Goal: Task Accomplishment & Management: Use online tool/utility

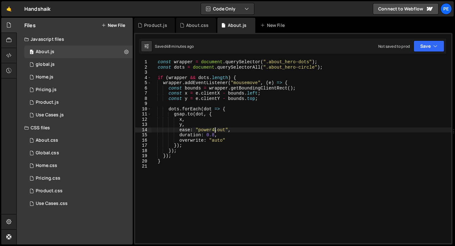
scroll to position [0, 4]
click at [59, 114] on div "Use Cases.js" at bounding box center [50, 115] width 28 height 6
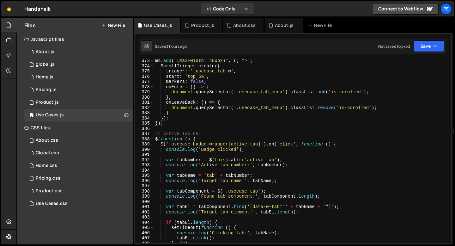
scroll to position [1908, 0]
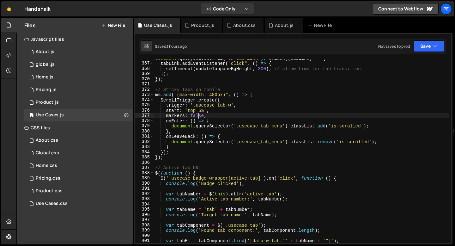
click at [200, 115] on div "document . querySelectorAll ( ".w-tab-link" ) . forEach (( tabLink ) => { tabLi…" at bounding box center [301, 153] width 295 height 194
click at [202, 109] on div "document . querySelectorAll ( ".w-tab-link" ) . forEach (( tabLink ) => { tabLi…" at bounding box center [301, 153] width 295 height 194
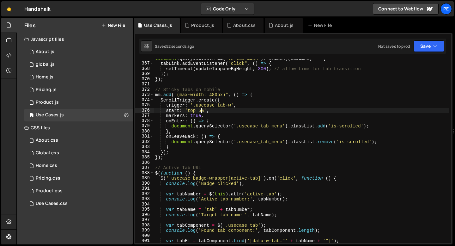
click at [195, 117] on div "document . querySelectorAll ( ".w-tab-link" ) . forEach (( tabLink ) => { tabLi…" at bounding box center [301, 153] width 295 height 194
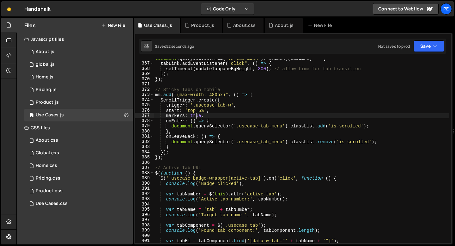
click at [195, 117] on div "document . querySelectorAll ( ".w-tab-link" ) . forEach (( tabLink ) => { tabLi…" at bounding box center [301, 153] width 295 height 194
type textarea "markers: false,"
click at [174, 26] on icon at bounding box center [175, 25] width 4 height 6
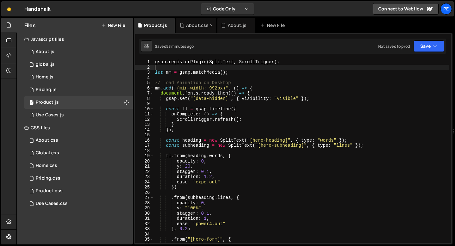
click at [0, 0] on icon at bounding box center [0, 0] width 0 height 0
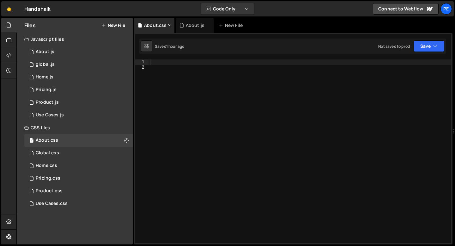
click at [169, 26] on icon at bounding box center [169, 25] width 4 height 6
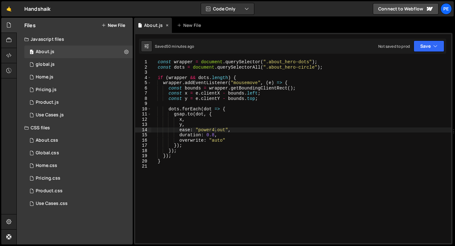
click at [167, 26] on icon at bounding box center [167, 25] width 4 height 6
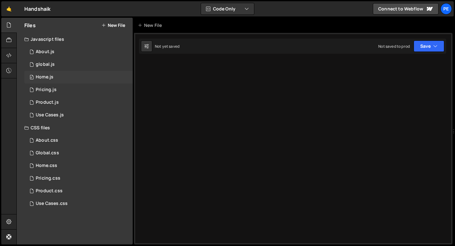
click at [61, 77] on div "0 Home.js 0" at bounding box center [78, 77] width 108 height 13
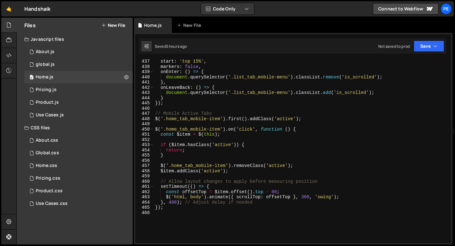
scroll to position [2276, 0]
click at [306, 197] on div "start : 'top 15%' , markers : false , onEnter : ( ) => { document . querySelect…" at bounding box center [301, 155] width 295 height 194
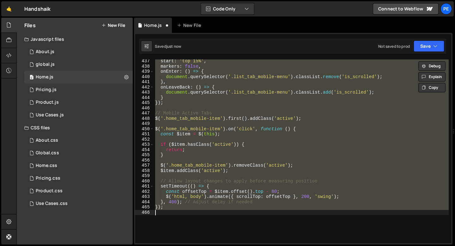
scroll to position [0, 0]
click at [305, 196] on div "start : 'top 15%' , markers : false , onEnter : ( ) => { document . querySelect…" at bounding box center [301, 151] width 295 height 184
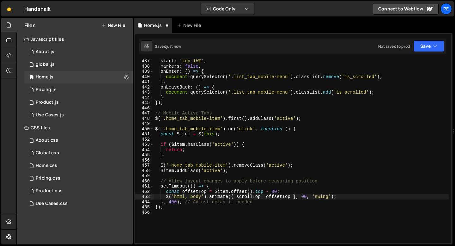
scroll to position [0, 10]
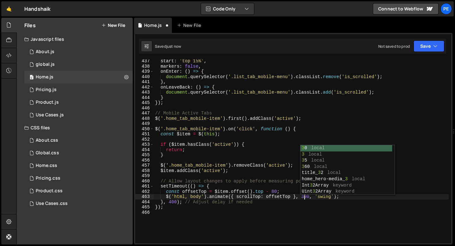
click at [171, 202] on div "start : 'top 15%' , markers : false , onEnter : ( ) => { document . querySelect…" at bounding box center [301, 155] width 295 height 194
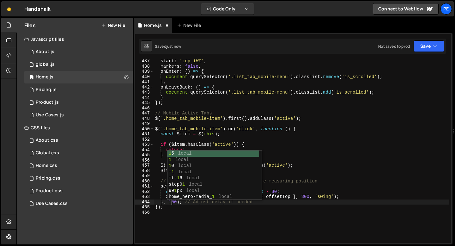
click at [171, 206] on div "start : 'top 15%' , markers : false , onEnter : ( ) => { document . querySelect…" at bounding box center [301, 155] width 295 height 194
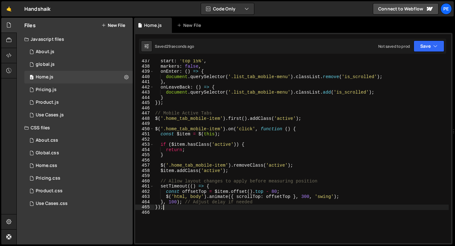
click at [172, 204] on div "start : 'top 15%' , markers : false , onEnter : ( ) => { document . querySelect…" at bounding box center [301, 155] width 295 height 194
click at [304, 196] on div "start : 'top 15%' , markers : false , onEnter : ( ) => { document . querySelect…" at bounding box center [301, 155] width 295 height 194
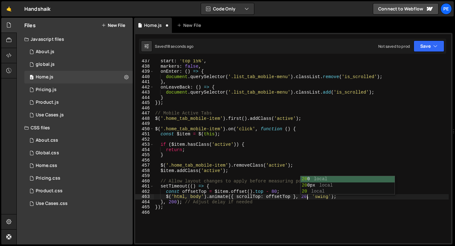
scroll to position [0, 11]
click at [170, 201] on div "start : 'top 15%' , markers : false , onEnter : ( ) => { document . querySelect…" at bounding box center [301, 155] width 295 height 194
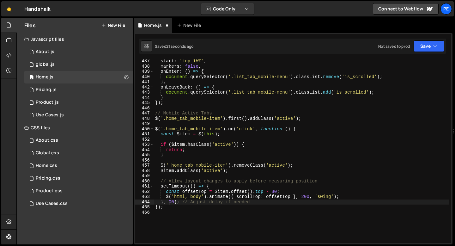
scroll to position [0, 1]
type textarea "}, 350); // Adjust delay if needed"
click at [168, 210] on div "start : 'top 15%' , markers : false , onEnter : ( ) => { document . querySelect…" at bounding box center [301, 155] width 295 height 194
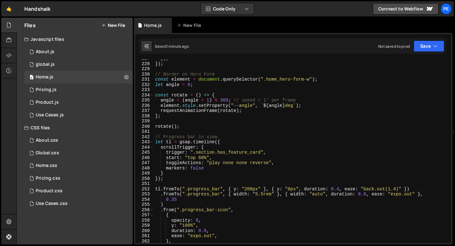
scroll to position [1093, 0]
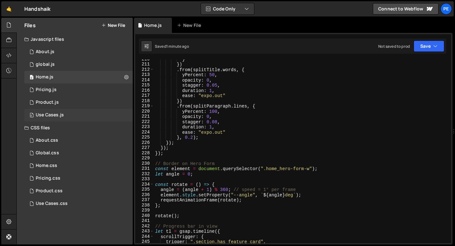
click at [61, 119] on div "0 Use Cases.js 0" at bounding box center [78, 115] width 108 height 13
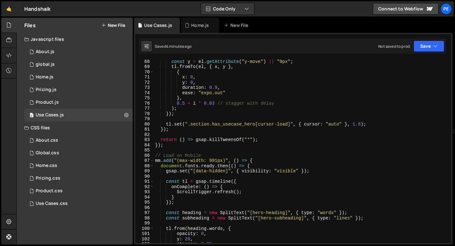
scroll to position [350, 0]
click at [71, 104] on div "0 Product.js 0" at bounding box center [78, 102] width 108 height 13
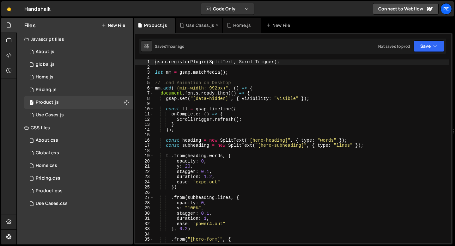
click at [216, 25] on icon at bounding box center [217, 25] width 4 height 6
click at [208, 25] on icon at bounding box center [209, 25] width 4 height 6
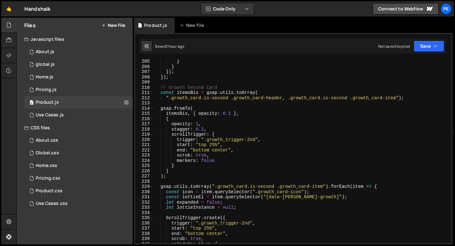
scroll to position [1065, 0]
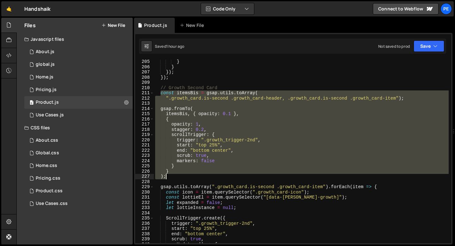
drag, startPoint x: 161, startPoint y: 93, endPoint x: 200, endPoint y: 177, distance: 92.8
click at [200, 178] on div "} } }) ; }) ; // Growth Second Card const itemsBis = gsap . utils . toArray ( "…" at bounding box center [301, 156] width 295 height 194
click at [161, 92] on div "} } }) ; }) ; // Growth Second Card const itemsBis = gsap . utils . toArray ( "…" at bounding box center [301, 151] width 295 height 184
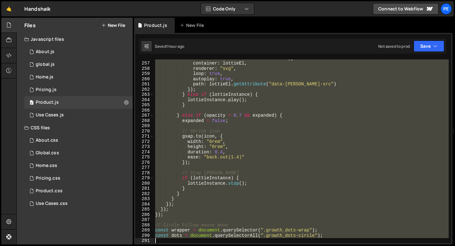
scroll to position [1350, 0]
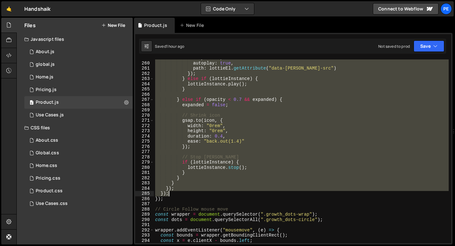
drag, startPoint x: 162, startPoint y: 92, endPoint x: 202, endPoint y: 192, distance: 107.4
click at [202, 192] on div "loop : true , autoplay : true , path : lottieEl . getAttribute ( "data-[PERSON_…" at bounding box center [301, 152] width 295 height 194
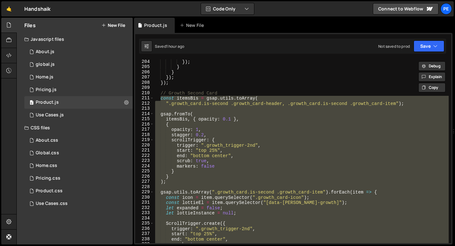
scroll to position [1060, 0]
click at [162, 101] on div "}) ; } } }) ; }) ; // Growth Second Card const itemsBis = gsap . utils . toArra…" at bounding box center [301, 151] width 295 height 184
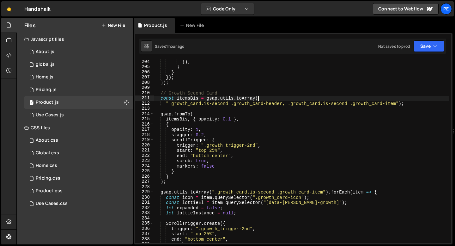
click at [265, 96] on div "}) ; } } }) ; }) ; // Growth Second Card const itemsBis = gsap . utils . toArra…" at bounding box center [301, 156] width 295 height 194
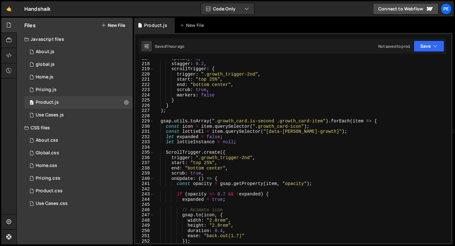
scroll to position [1130, 0]
click at [383, 122] on div "opacity : 1 , stagger : 0.2 , scrollTrigger : { trigger : ".growth_trigger-2nd"…" at bounding box center [301, 153] width 295 height 194
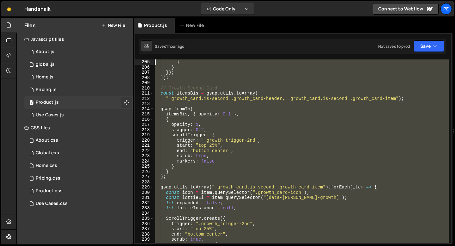
scroll to position [1048, 0]
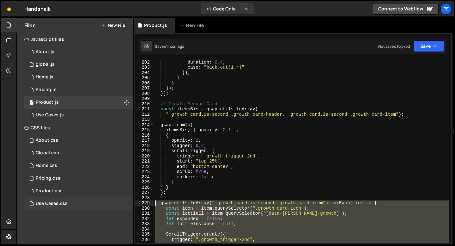
drag, startPoint x: 170, startPoint y: 190, endPoint x: 132, endPoint y: 204, distance: 39.8
click at [132, 204] on div "Files New File Javascript files 0 About.js 0 0 global.js 0 0 Home.js 0 0 0 0" at bounding box center [235, 131] width 439 height 227
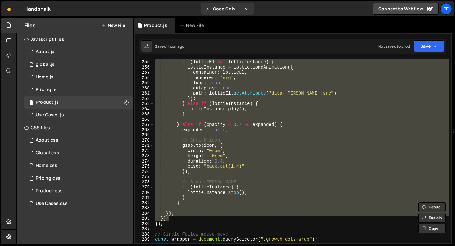
scroll to position [1328, 0]
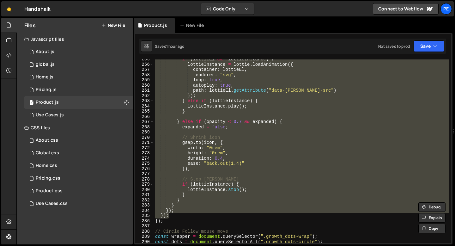
paste textarea "}"
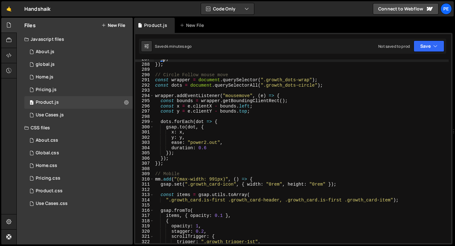
scroll to position [1492, 0]
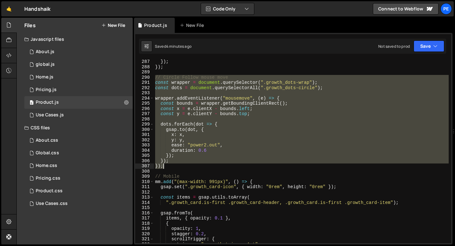
drag, startPoint x: 155, startPoint y: 78, endPoint x: 176, endPoint y: 169, distance: 92.8
click at [176, 169] on div "}) ; }) ; // Circle Follow mouse move const wrapper = document . querySelector …" at bounding box center [301, 156] width 295 height 194
type textarea "}); });"
click at [60, 114] on div "Use Cases.js" at bounding box center [50, 115] width 28 height 6
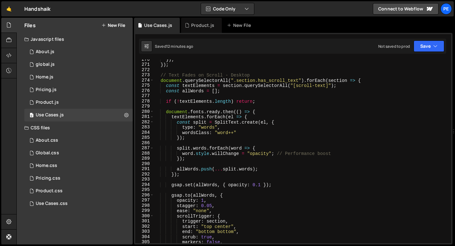
scroll to position [1391, 0]
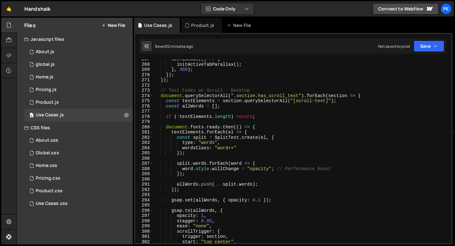
type textarea "});"
click at [174, 80] on div "setTimeout (( ) => { initActiveTabParallax ( ) ; } , 300 ) ; }) ; }) ; // Text …" at bounding box center [301, 154] width 295 height 194
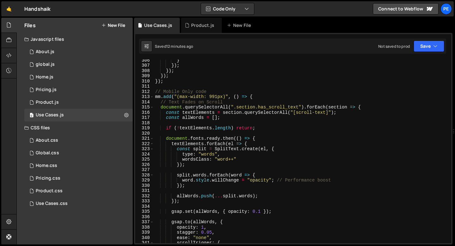
scroll to position [1475, 0]
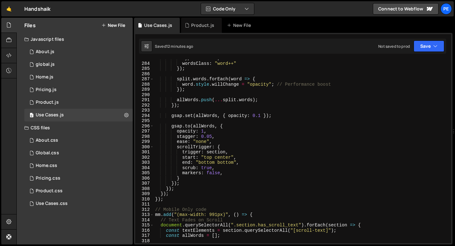
click at [169, 193] on div "type : "words" , wordsClass : "word++" }) ; split . words . forEach ( word => {…" at bounding box center [301, 153] width 295 height 194
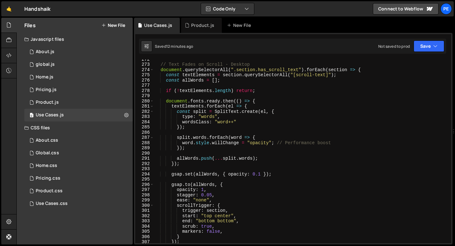
scroll to position [1448, 0]
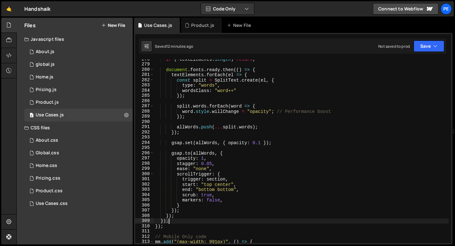
click at [163, 221] on div "if ( ! textElements . length ) return ; document . fonts . ready . then (( ) =>…" at bounding box center [301, 154] width 295 height 194
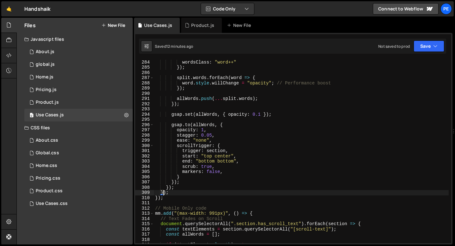
scroll to position [1503, 0]
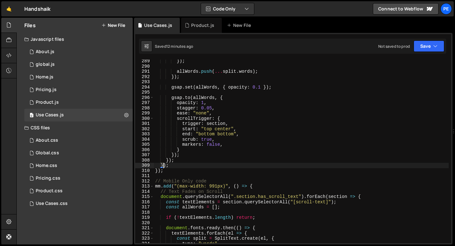
click at [187, 167] on div "}) ; allWords . push ( ... [GEOGRAPHIC_DATA] . words ) ; }) ; gsap . set ( allW…" at bounding box center [301, 155] width 295 height 194
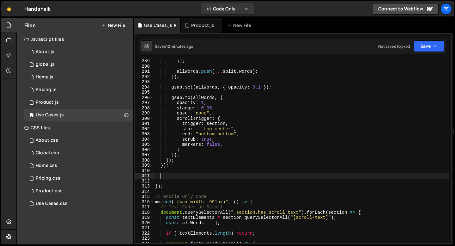
paste textarea "});"
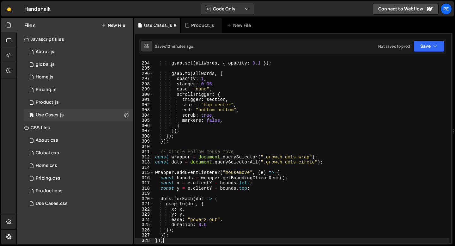
scroll to position [1527, 0]
type textarea "});"
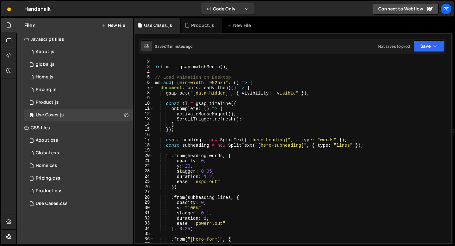
scroll to position [0, 0]
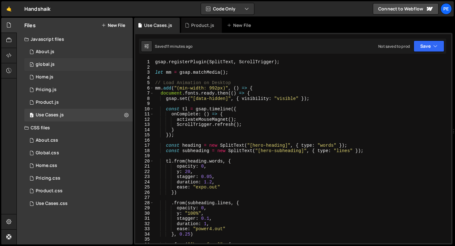
click at [47, 66] on div "global.js" at bounding box center [45, 65] width 19 height 6
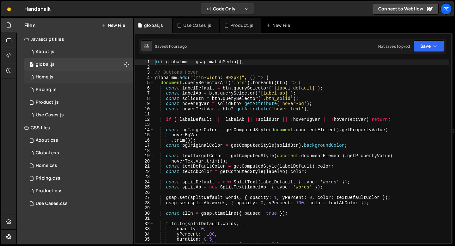
click at [62, 77] on div "0 Home.js 0" at bounding box center [78, 77] width 108 height 13
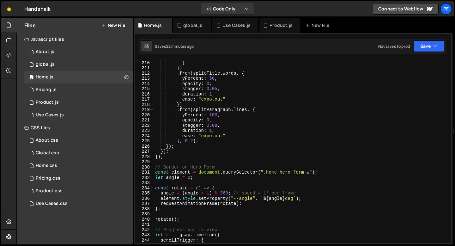
scroll to position [1130, 0]
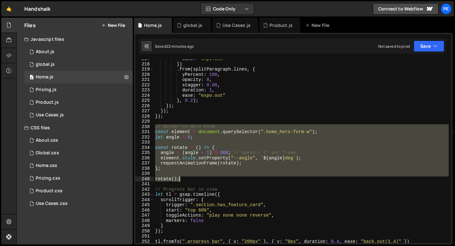
drag, startPoint x: 156, startPoint y: 127, endPoint x: 185, endPoint y: 180, distance: 59.9
click at [185, 180] on div "ease : "expo.out" }) . from ( splitParagraph . lines , { yPercent : 100 , opaci…" at bounding box center [301, 153] width 295 height 194
type textarea "rotate();"
click at [232, 27] on div "Use Cases.js" at bounding box center [237, 25] width 28 height 6
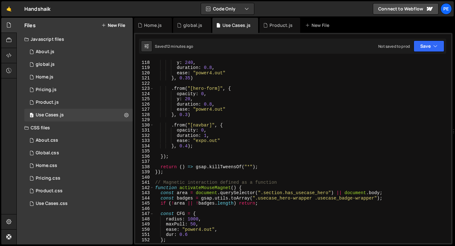
scroll to position [610, 0]
click at [170, 177] on div "opacity : 0 , y : 240 , duration : 0.8 , ease : "power4.out" } , 0.35 ) . from …" at bounding box center [301, 152] width 295 height 194
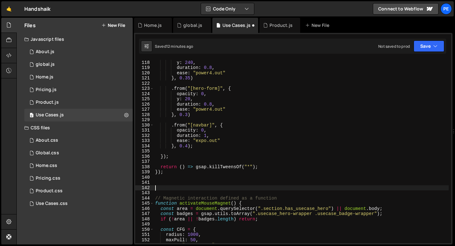
paste textarea "rotate();"
type textarea "rotate();"
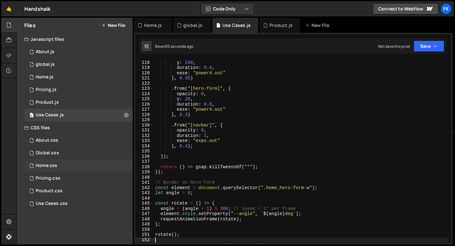
click at [56, 169] on div "Home.css 0" at bounding box center [78, 165] width 108 height 13
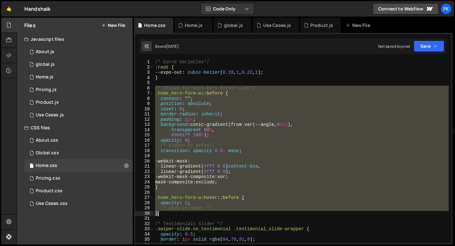
drag, startPoint x: 156, startPoint y: 89, endPoint x: 179, endPoint y: 213, distance: 125.8
click at [179, 213] on div "/* Curve Variables*/ :root { --expo-out : cubic-bezier ( 0.19 , 1 , 0.22 , 1 ) …" at bounding box center [301, 156] width 295 height 194
click at [165, 188] on div "/* Curve Variables*/ :root { --expo-out : cubic-bezier ( 0.19 , 1 , 0.22 , 1 ) …" at bounding box center [301, 151] width 295 height 184
type textarea "}"
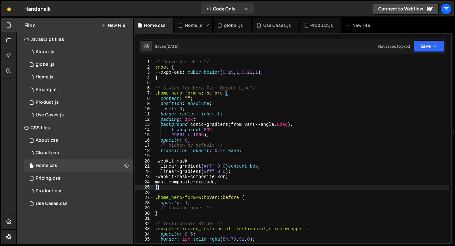
click at [197, 31] on div "Home.js" at bounding box center [194, 25] width 38 height 15
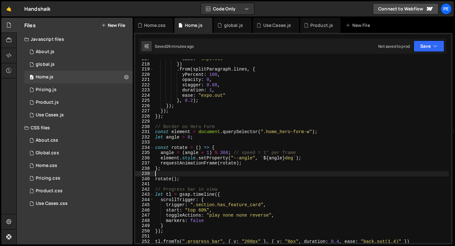
click at [192, 175] on div "ease : "expo.out" }) . from ( splitParagraph . lines , { yPercent : 100 , opaci…" at bounding box center [301, 153] width 295 height 194
click at [319, 136] on div "ease : "expo.out" }) . from ( splitParagraph . lines , { yPercent : 100 , opaci…" at bounding box center [301, 153] width 295 height 194
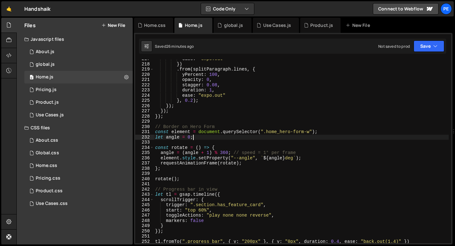
click at [188, 177] on div "ease : "expo.out" }) . from ( splitParagraph . lines , { yPercent : 100 , opaci…" at bounding box center [301, 153] width 295 height 194
type textarea "rotate();"
click at [278, 25] on div "Use Cases.js" at bounding box center [277, 25] width 28 height 6
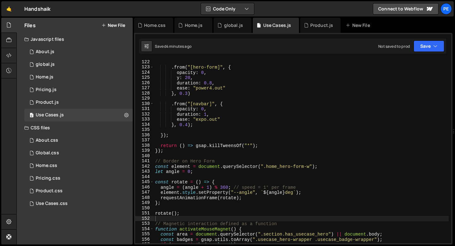
scroll to position [631, 0]
click at [182, 219] on div ". from ( "[hero-form]" , { opacity : 0 , y : 20 , duration : 0.8 , ease : "powe…" at bounding box center [301, 156] width 295 height 194
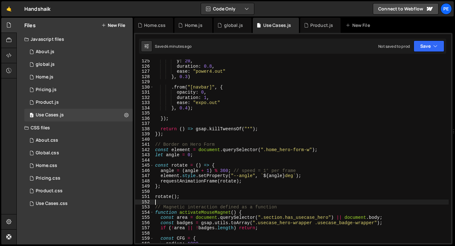
scroll to position [654, 0]
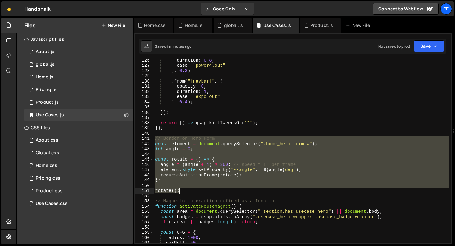
drag, startPoint x: 156, startPoint y: 138, endPoint x: 180, endPoint y: 190, distance: 57.0
click at [180, 190] on div "duration : 0.8 , ease : "power4.out" } , 0.3 ) . from ( "[navbar]" , { opacity …" at bounding box center [301, 155] width 295 height 194
click at [182, 190] on div "duration : 0.8 , ease : "power4.out" } , 0.3 ) . from ( "[navbar]" , { opacity …" at bounding box center [301, 151] width 295 height 184
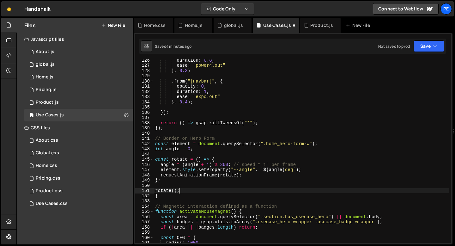
scroll to position [0, 1]
click at [163, 198] on div "duration : 0.8 , ease : "power4.out" } , 0.3 ) . from ( "[navbar]" , { opacity …" at bounding box center [301, 155] width 295 height 194
type textarea "}"
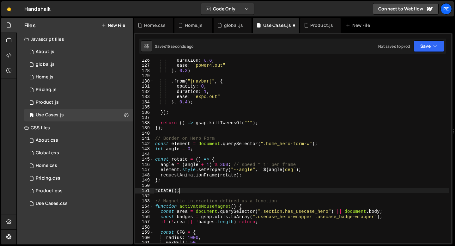
click at [195, 191] on div "duration : 0.8 , ease : "power4.out" } , 0.3 ) . from ( "[navbar]" , { opacity …" at bounding box center [301, 155] width 295 height 194
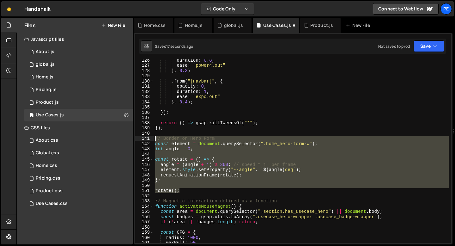
drag, startPoint x: 192, startPoint y: 191, endPoint x: 154, endPoint y: 138, distance: 65.8
click at [154, 138] on div "rotate(); 126 127 128 129 130 131 132 133 134 135 136 137 138 139 140 141 142 1…" at bounding box center [293, 151] width 316 height 184
type textarea "// Border on Hero Form const element = document.querySelector(".home_hero-form-…"
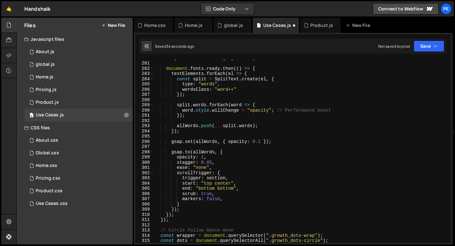
scroll to position [1474, 0]
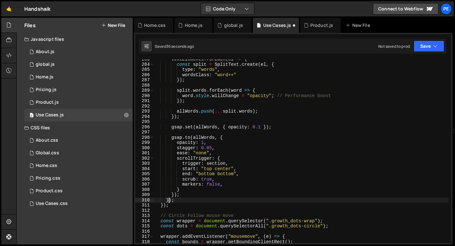
click at [169, 201] on div "textElements . forEach ( el => { const split = SplitText . create ( el , { type…" at bounding box center [301, 154] width 295 height 194
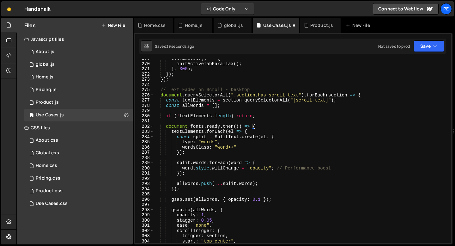
scroll to position [1406, 0]
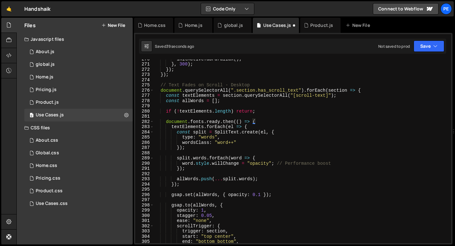
click at [364, 92] on div "initActiveTabParallax ( ) ; } , 300 ) ; }) ; }) ; // Text Fades on Scroll - Des…" at bounding box center [301, 153] width 295 height 194
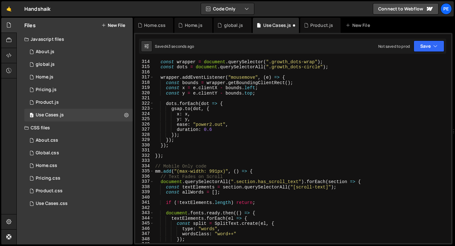
scroll to position [1639, 0]
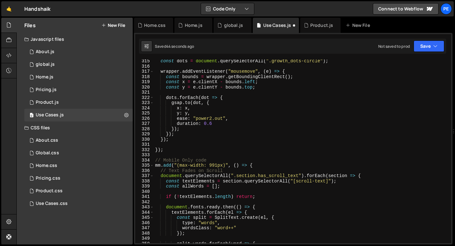
click at [171, 140] on div "const dots = document . querySelectorAll ( ".growth_dots-circle" ) ; wrapper . …" at bounding box center [301, 155] width 295 height 194
type textarea "});"
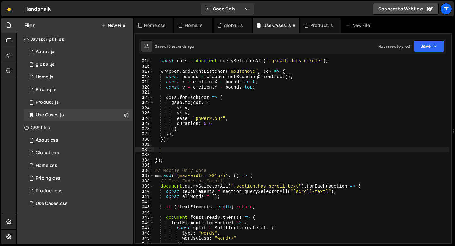
paste textarea "rotate();"
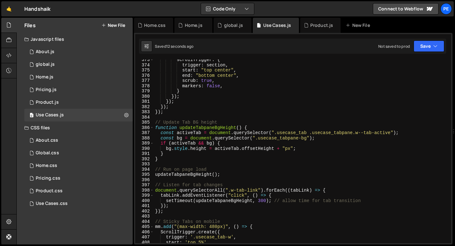
scroll to position [1943, 0]
click at [174, 158] on div "scrollTrigger : { trigger : section , start : "top center" , end : "bottom cent…" at bounding box center [301, 154] width 295 height 194
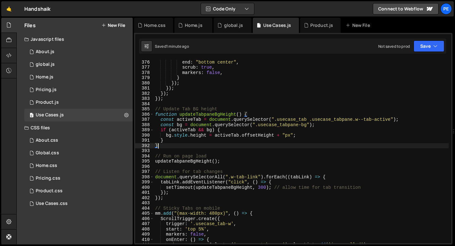
scroll to position [1940, 0]
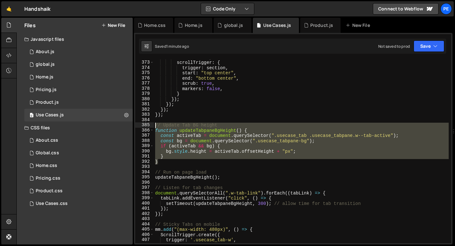
drag, startPoint x: 164, startPoint y: 163, endPoint x: 153, endPoint y: 126, distance: 37.8
click at [153, 126] on div "} 372 373 374 375 376 377 378 379 380 381 382 383 384 385 386 387 388 389 390 3…" at bounding box center [293, 151] width 316 height 184
paste textarea "}"
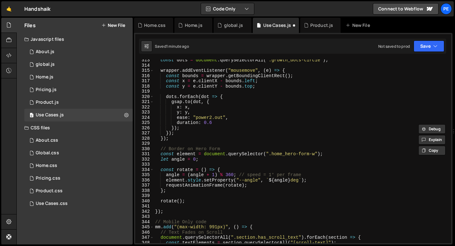
scroll to position [1630, 0]
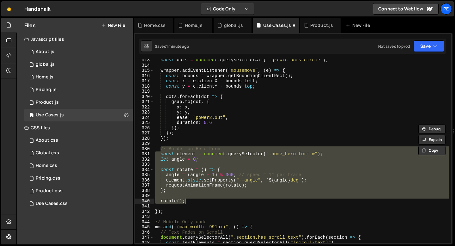
drag, startPoint x: 159, startPoint y: 149, endPoint x: 186, endPoint y: 200, distance: 57.8
click at [186, 200] on div "const dots = document . querySelectorAll ( ".growth_dots-circle" ) ; wrapper . …" at bounding box center [301, 155] width 295 height 194
paste textarea "}"
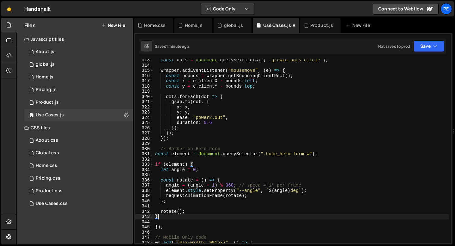
type textarea "}"
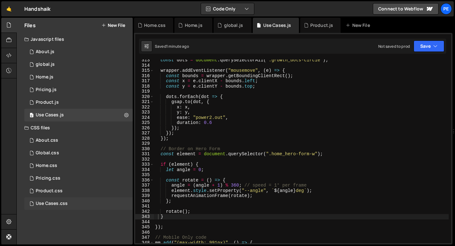
click at [59, 203] on div "Use Cases.css" at bounding box center [52, 204] width 32 height 6
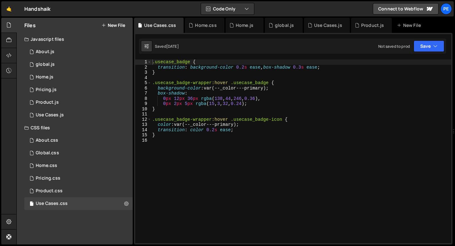
click at [166, 138] on div ".usecase_badge { transition : background-color 0.2 s ease , box-shadow 0.3 s ea…" at bounding box center [301, 156] width 300 height 194
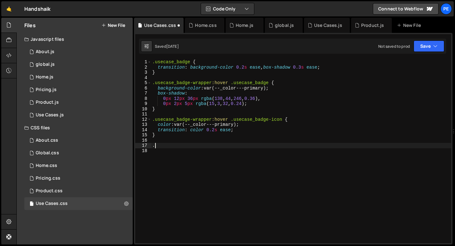
paste textarea "usecase_tab"
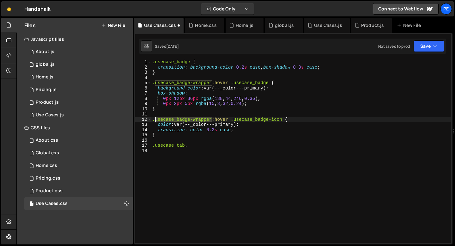
drag, startPoint x: 212, startPoint y: 120, endPoint x: 156, endPoint y: 120, distance: 55.6
click at [156, 120] on div ".usecase_badge { transition : background-color 0.2 s ease , box-shadow 0.3 s ea…" at bounding box center [301, 156] width 300 height 194
click at [194, 143] on div ".usecase_badge { transition : background-color 0.2 s ease , box-shadow 0.3 s ea…" at bounding box center [301, 156] width 300 height 194
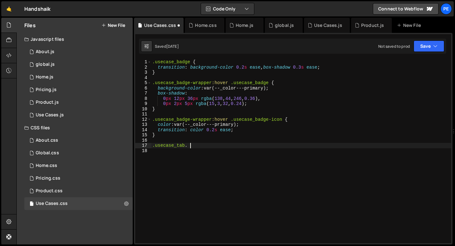
paste textarea "usecase_badge-wrapper"
type textarea ".usecase_tab .usecase_badge-wrapper {"
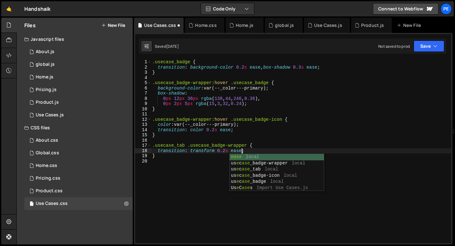
scroll to position [0, 6]
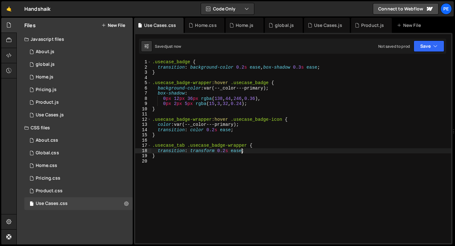
type textarea "transition: transform 0.2s ease;"
